Goal: Transaction & Acquisition: Book appointment/travel/reservation

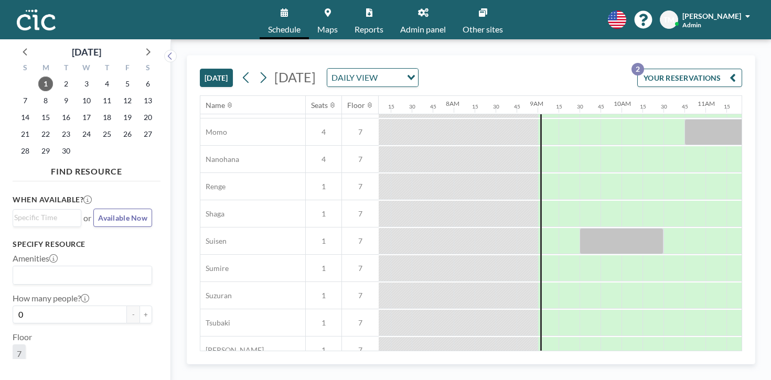
scroll to position [541, 596]
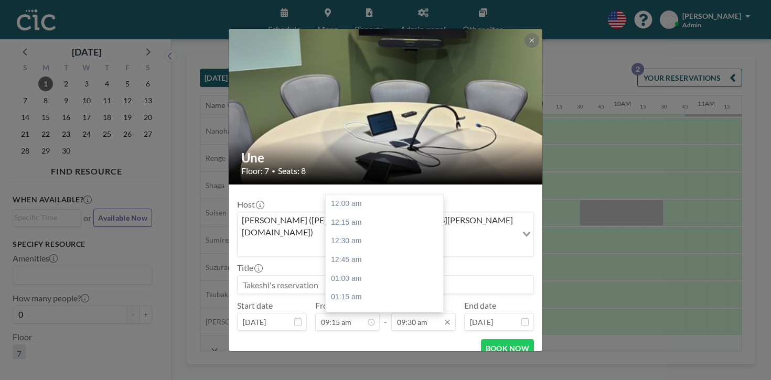
scroll to position [636, 0]
click at [364, 305] on div "10:00 am" at bounding box center [384, 314] width 117 height 19
type input "10:00 am"
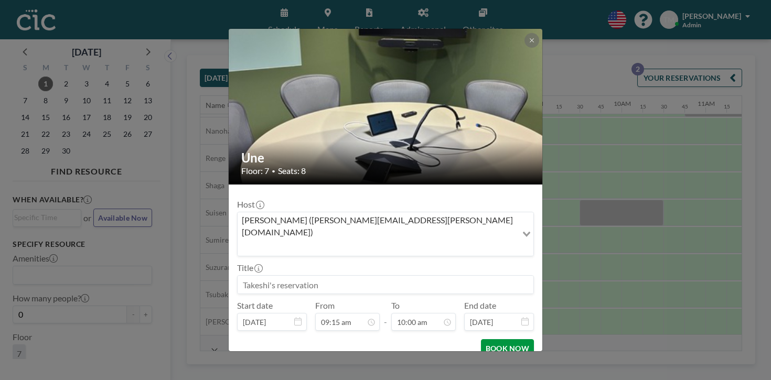
scroll to position [670, 0]
click at [483, 339] on button "BOOK NOW" at bounding box center [507, 348] width 53 height 18
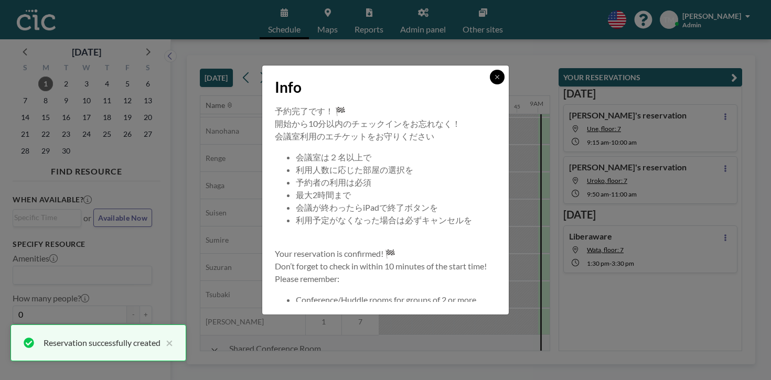
click at [494, 80] on icon at bounding box center [497, 77] width 6 height 6
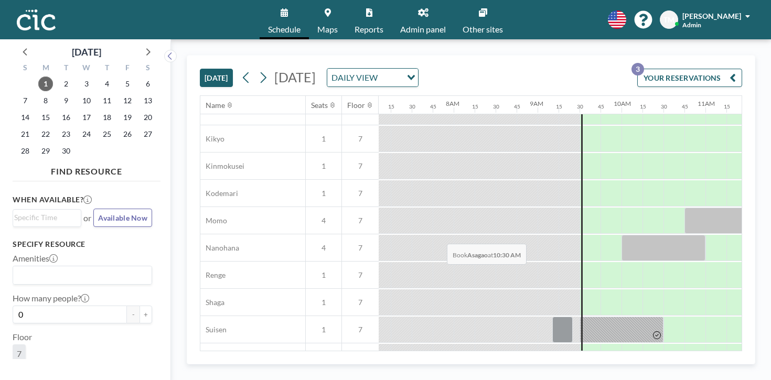
scroll to position [541, 596]
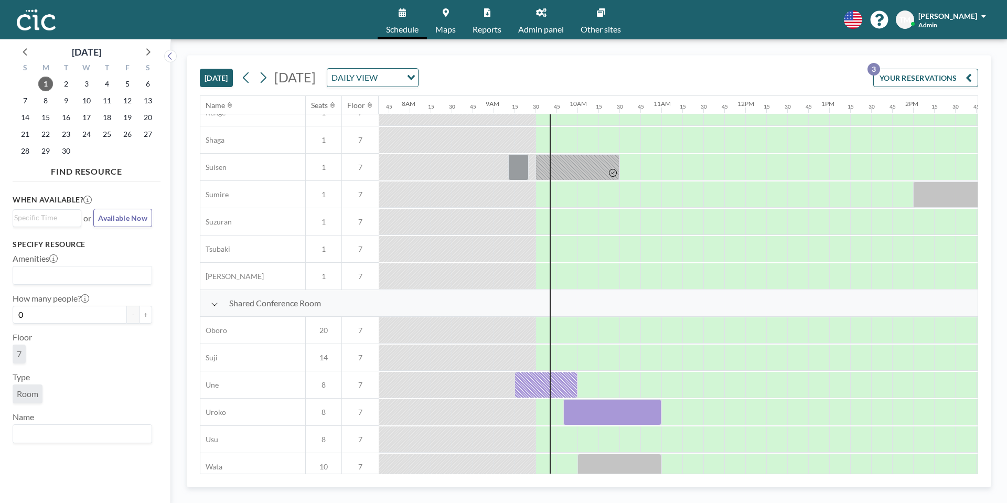
scroll to position [621, 640]
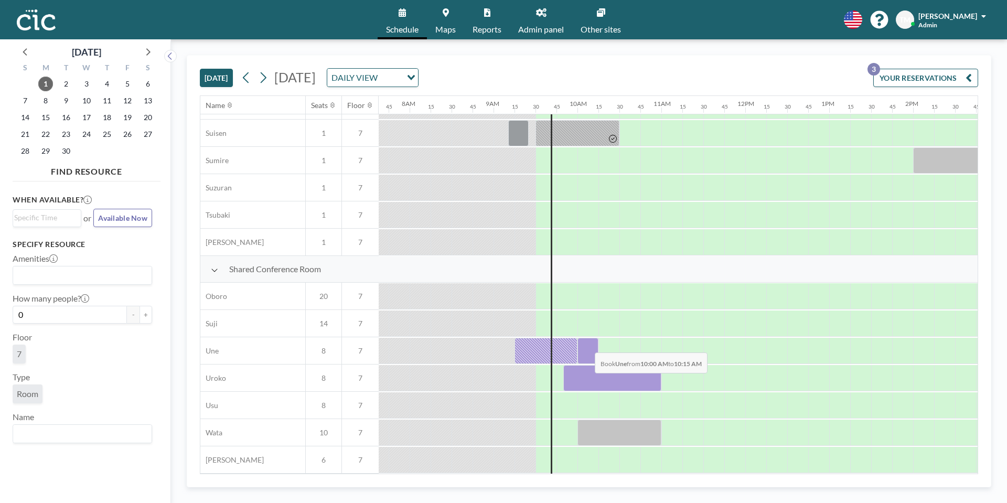
click at [586, 345] on div at bounding box center [587, 351] width 21 height 26
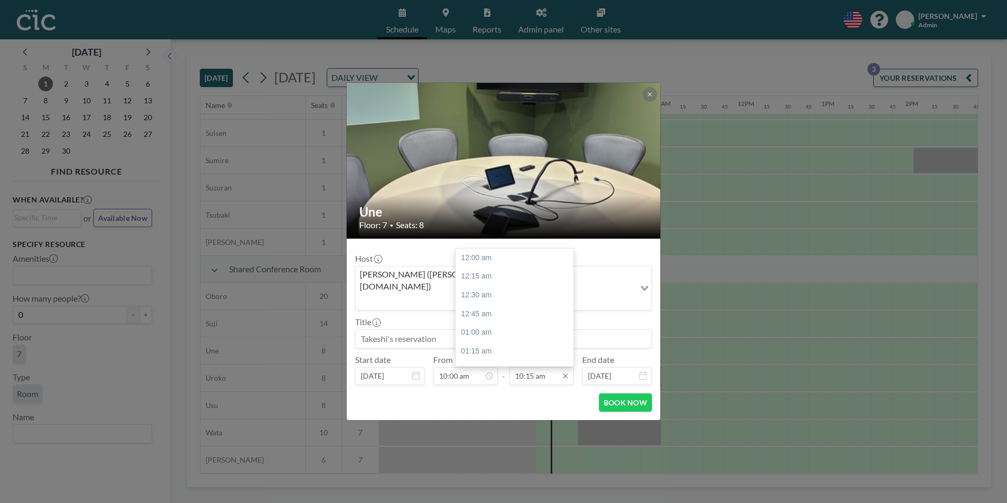
scroll to position [765, 0]
click at [555, 367] on input "10:15 am" at bounding box center [541, 376] width 65 height 18
click at [501, 301] on div "12:00 pm" at bounding box center [514, 310] width 117 height 19
type input "12:00 pm"
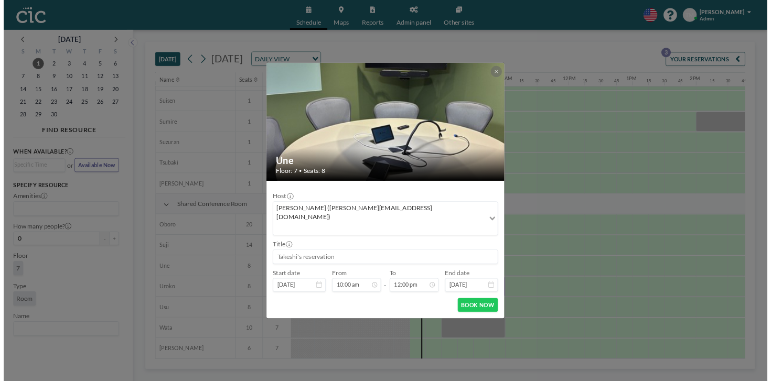
scroll to position [896, 0]
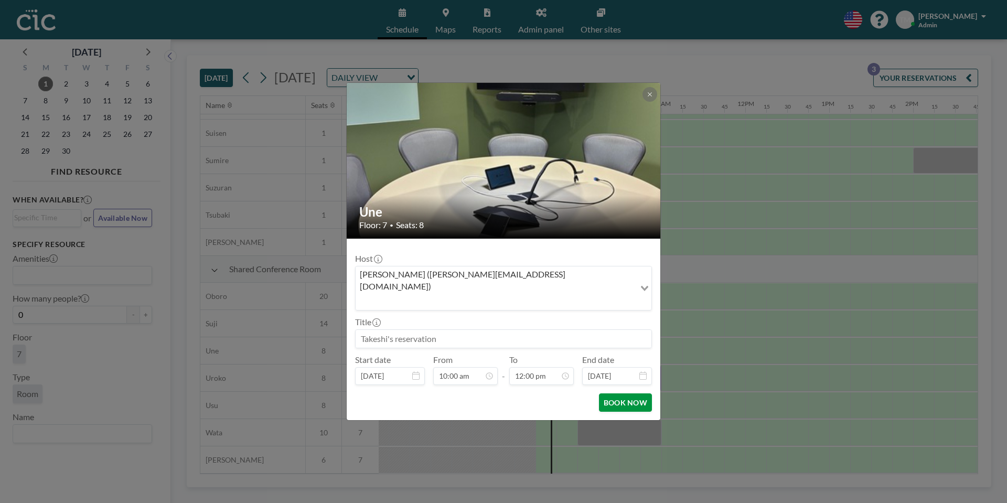
click at [622, 393] on button "BOOK NOW" at bounding box center [625, 402] width 53 height 18
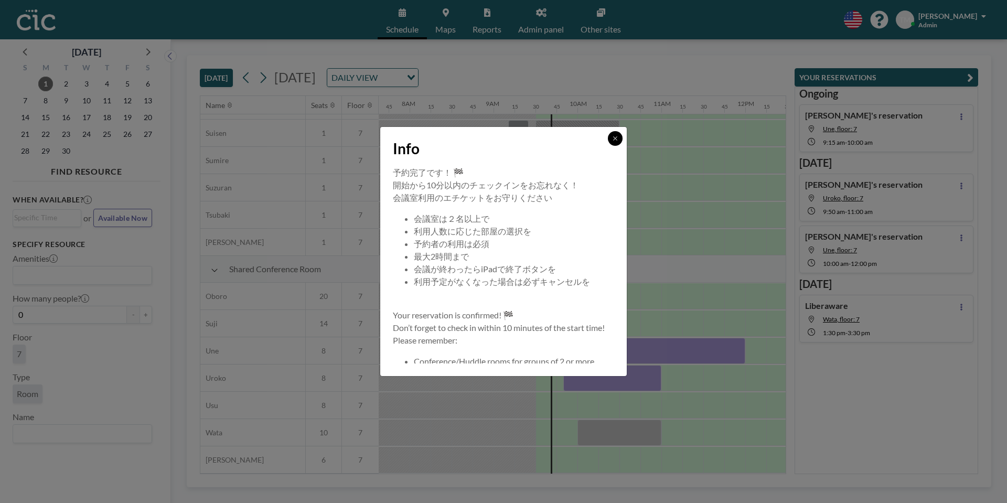
click at [617, 136] on icon at bounding box center [615, 138] width 6 height 6
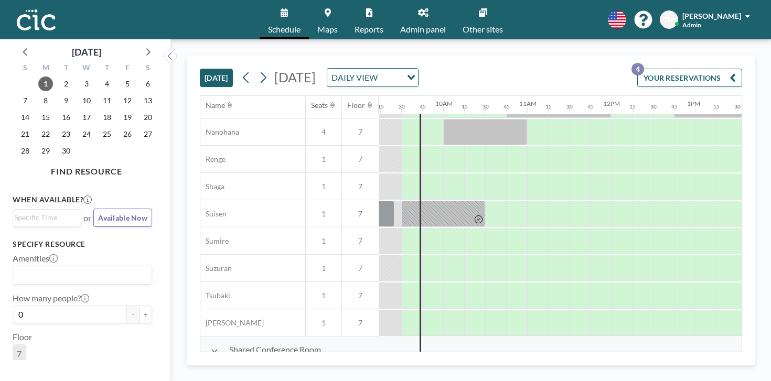
scroll to position [540, 776]
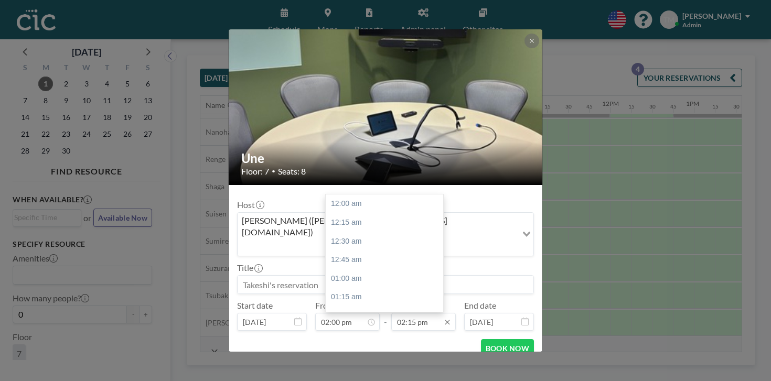
scroll to position [955, 0]
click at [422, 313] on input "02:15 pm" at bounding box center [423, 322] width 65 height 18
type input "04:00 pm"
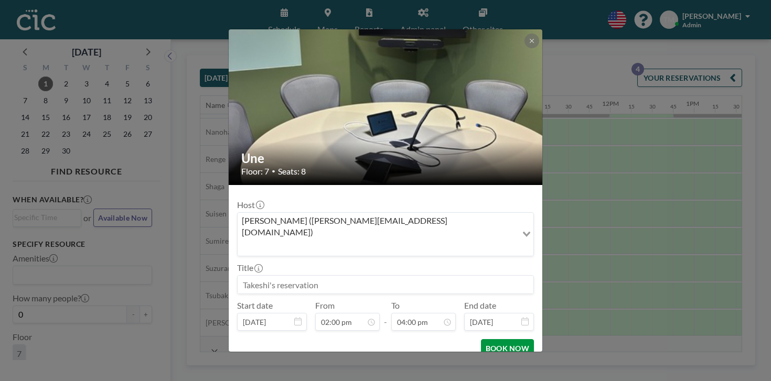
click at [485, 339] on button "BOOK NOW" at bounding box center [507, 348] width 53 height 18
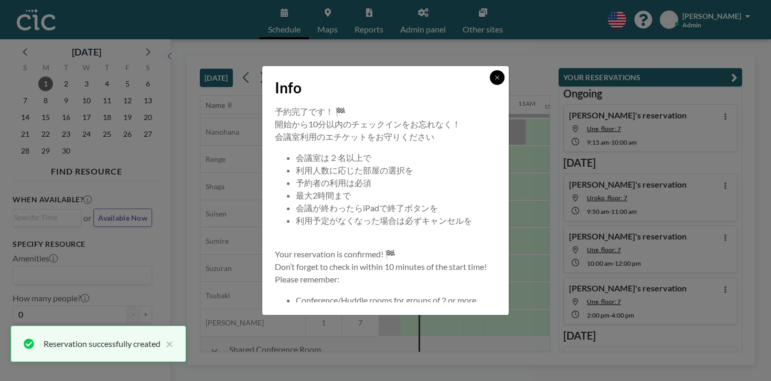
click at [494, 81] on icon at bounding box center [497, 77] width 6 height 6
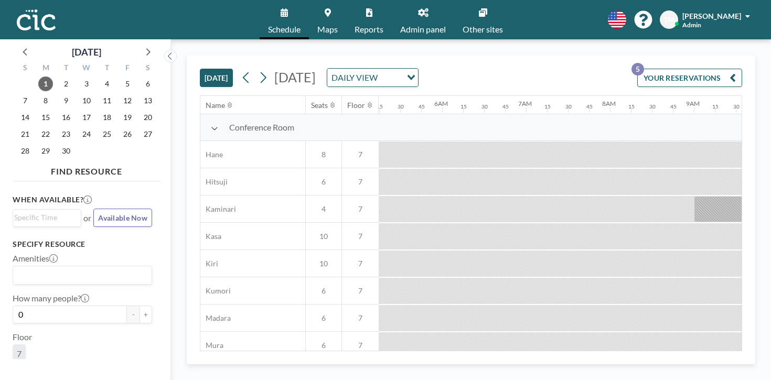
scroll to position [0, 628]
